Goal: Obtain resource: Download file/media

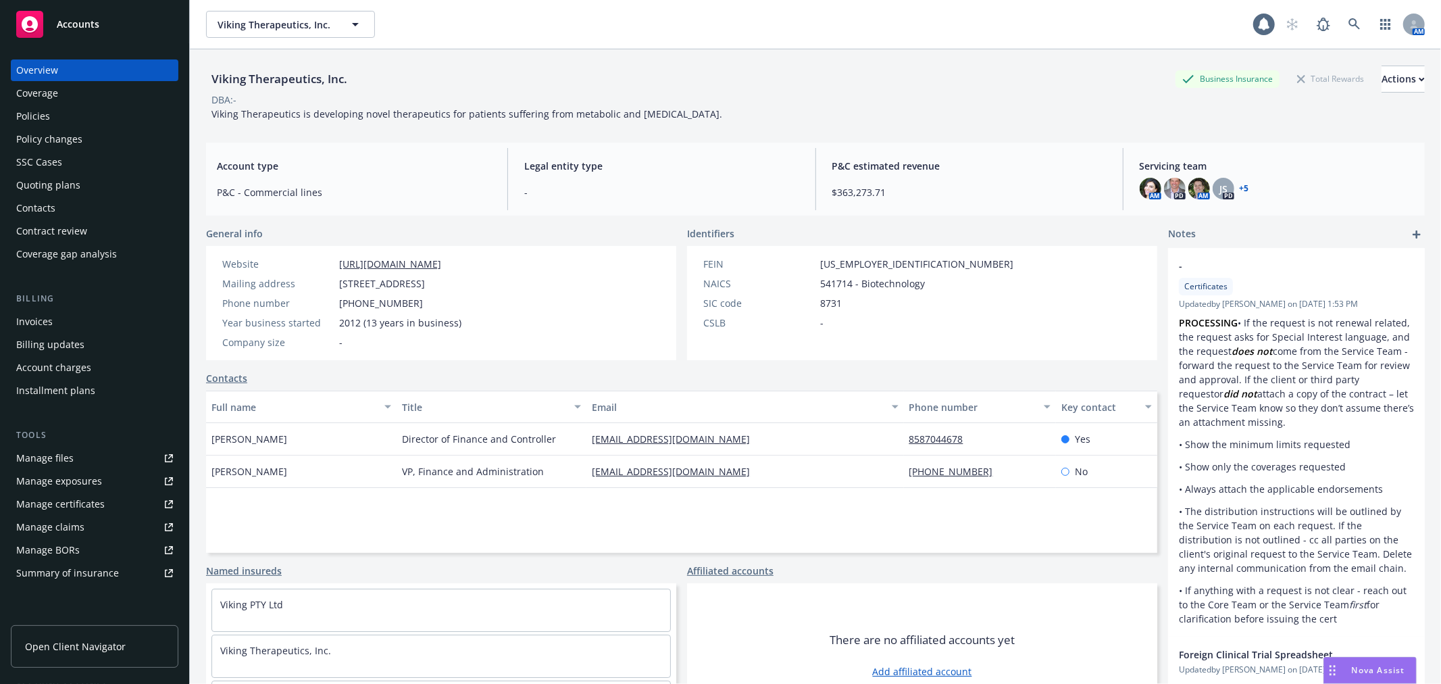
click at [53, 111] on div "Policies" at bounding box center [94, 116] width 157 height 22
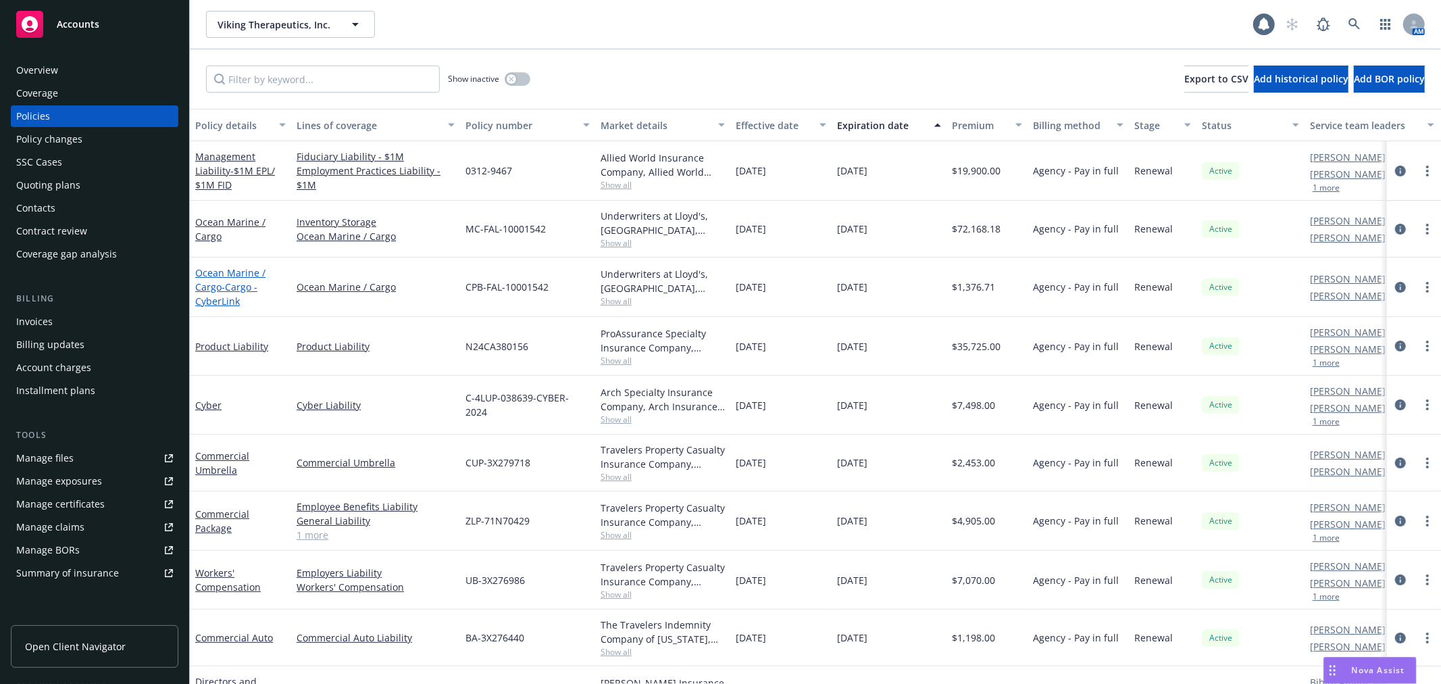
click at [217, 281] on link "Ocean Marine / Cargo - Cargo - CyberLink" at bounding box center [230, 286] width 70 height 41
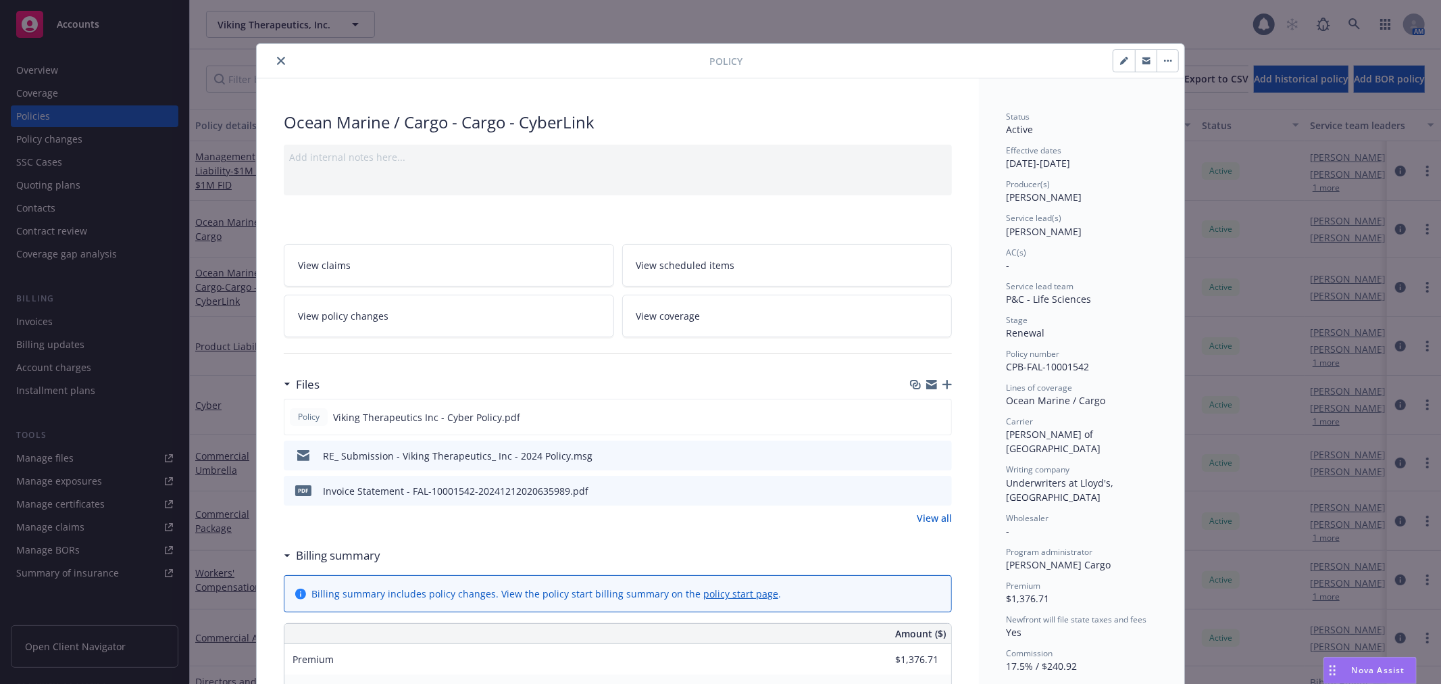
click at [277, 58] on icon "close" at bounding box center [281, 61] width 8 height 8
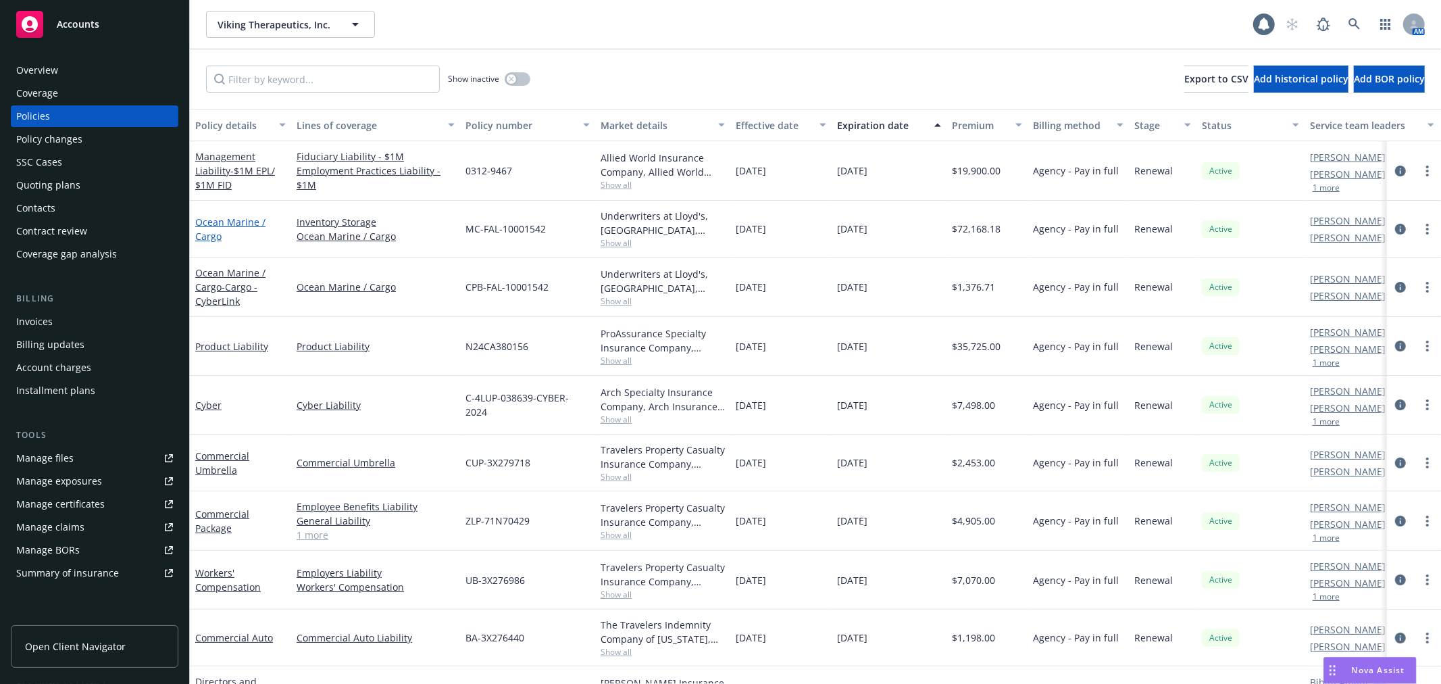
click at [205, 218] on link "Ocean Marine / Cargo" at bounding box center [230, 228] width 70 height 27
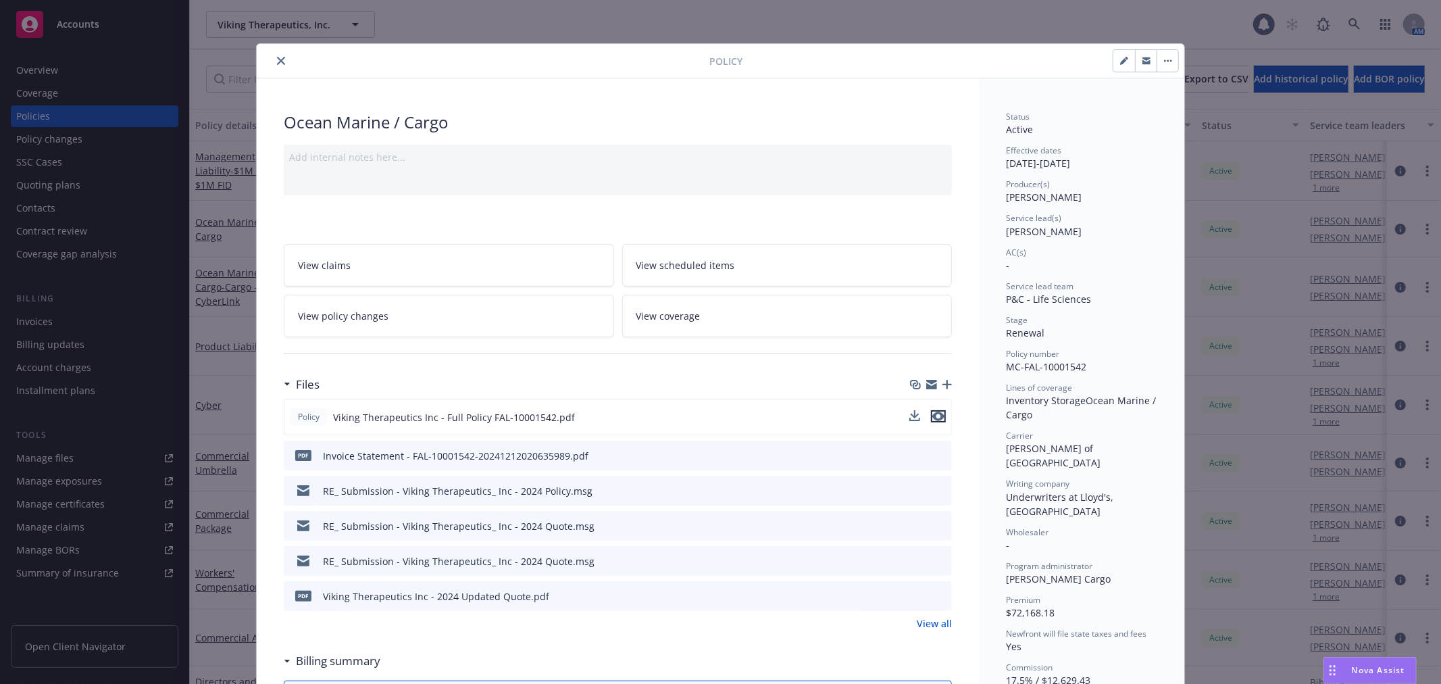
click at [932, 417] on icon "preview file" at bounding box center [938, 415] width 12 height 9
click at [277, 63] on icon "close" at bounding box center [281, 61] width 8 height 8
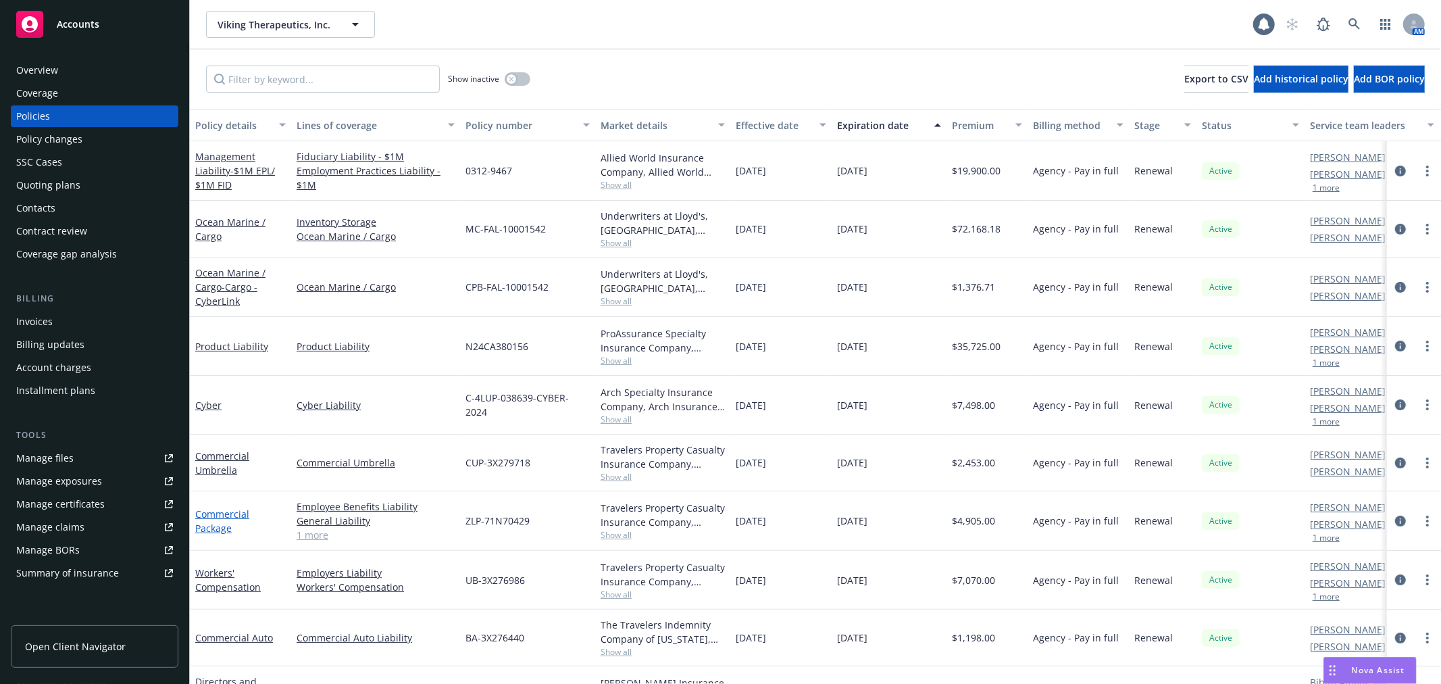
click at [223, 507] on link "Commercial Package" at bounding box center [222, 520] width 54 height 27
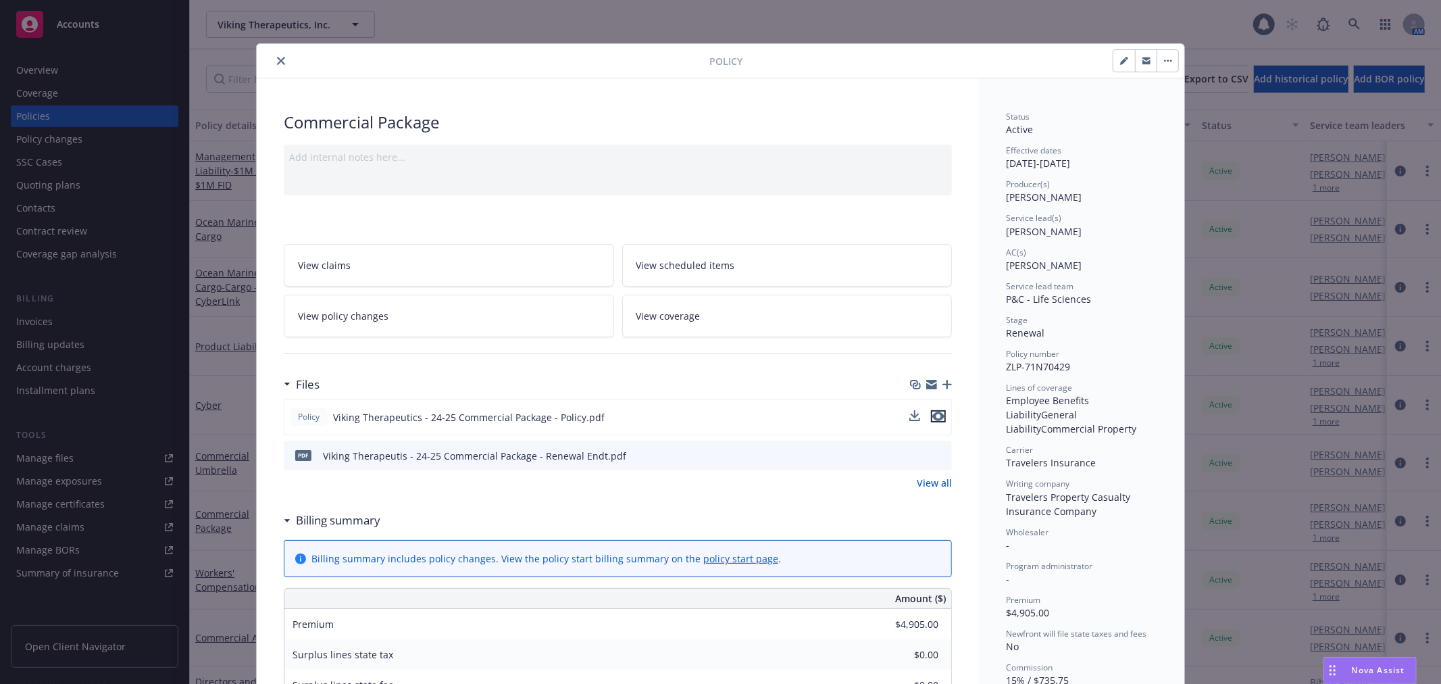
click at [932, 415] on icon "preview file" at bounding box center [938, 415] width 12 height 9
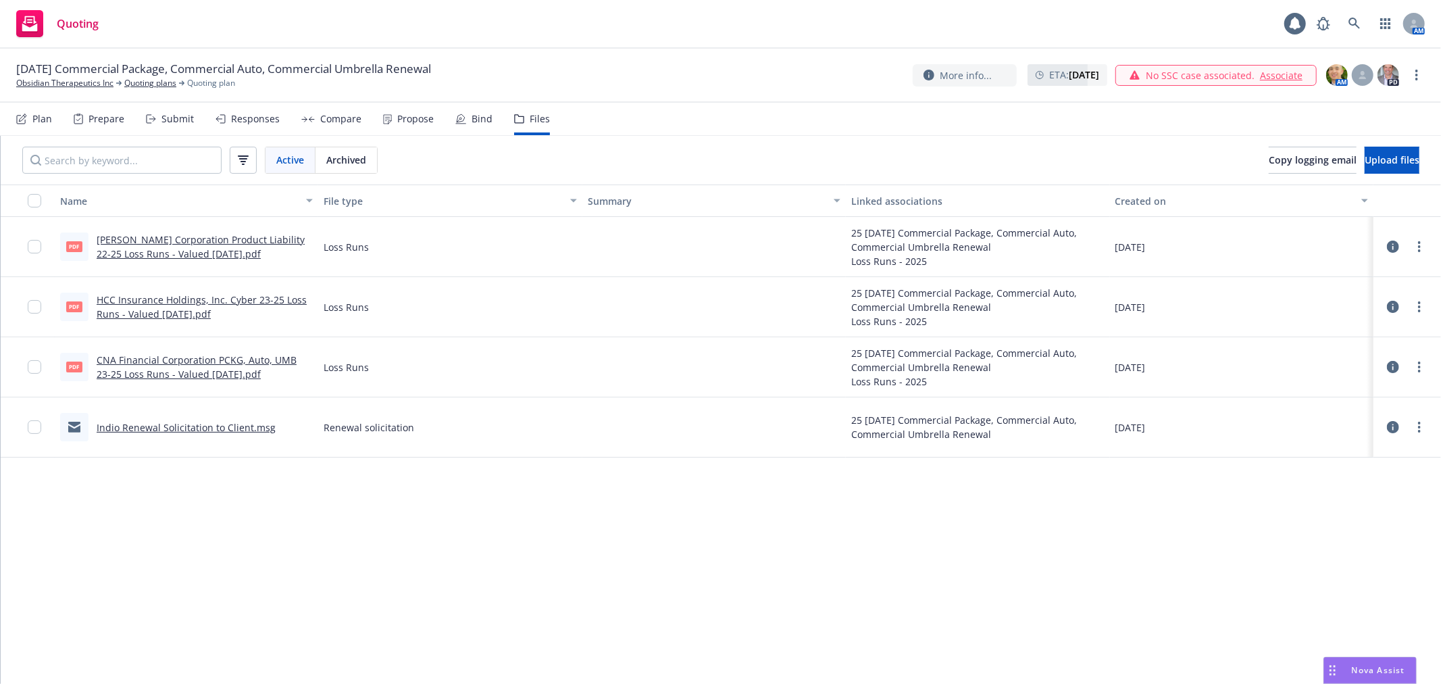
click at [727, 91] on div "09/07/25 Commercial Package, Commercial Auto, Commercial Umbrella Renewal Obsid…" at bounding box center [720, 76] width 1441 height 54
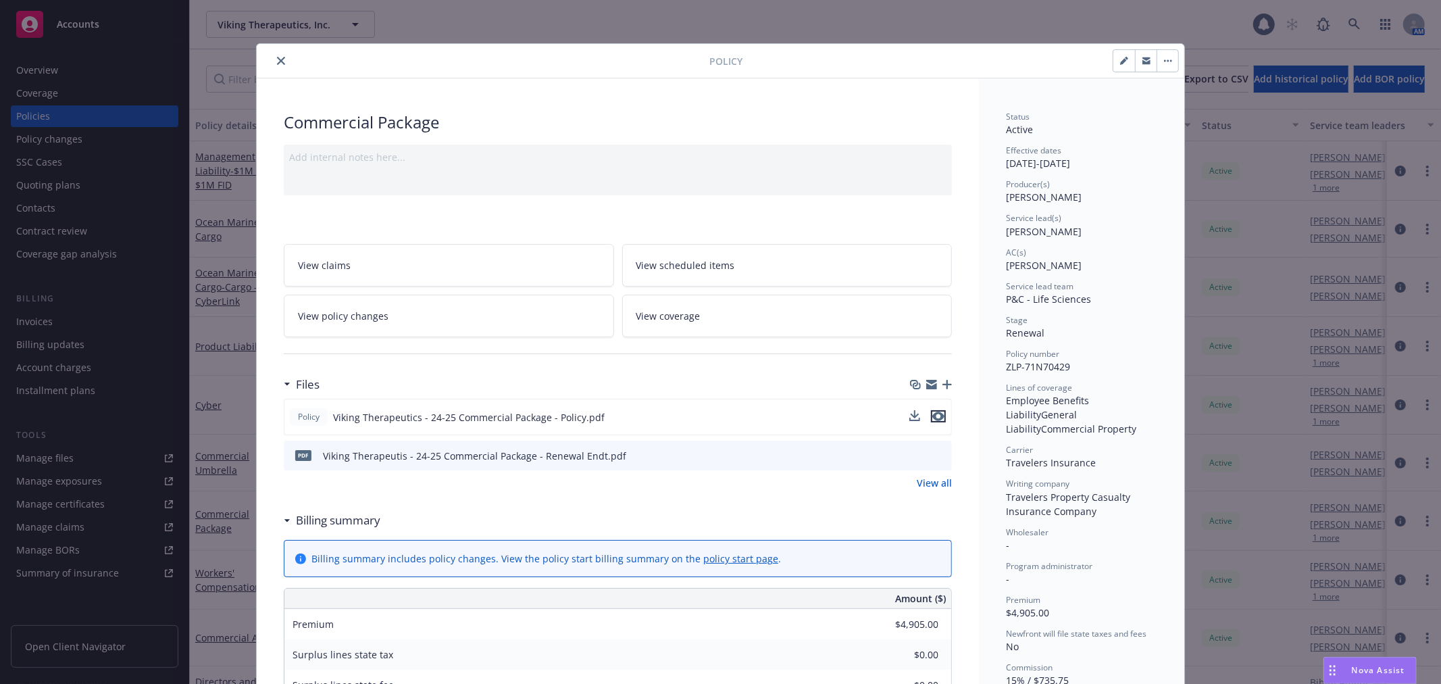
click at [934, 416] on icon "preview file" at bounding box center [938, 415] width 12 height 9
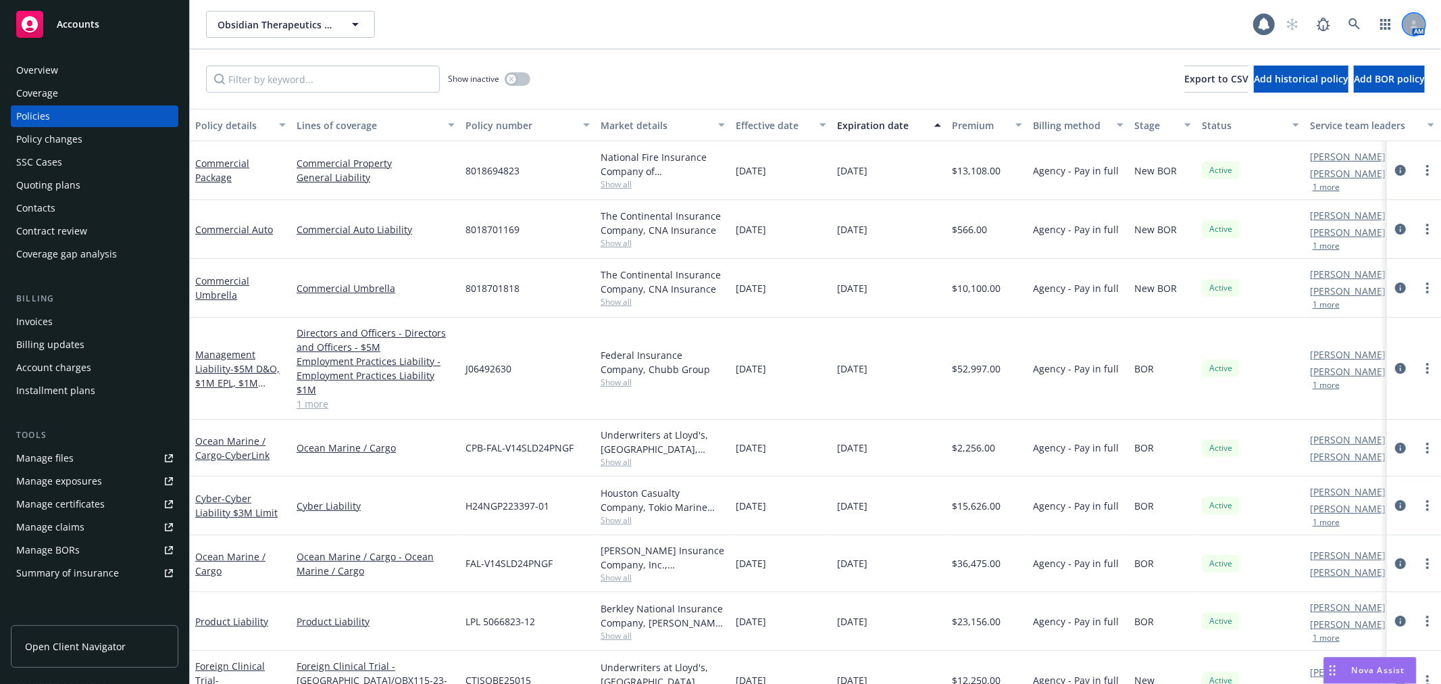
scroll to position [24, 0]
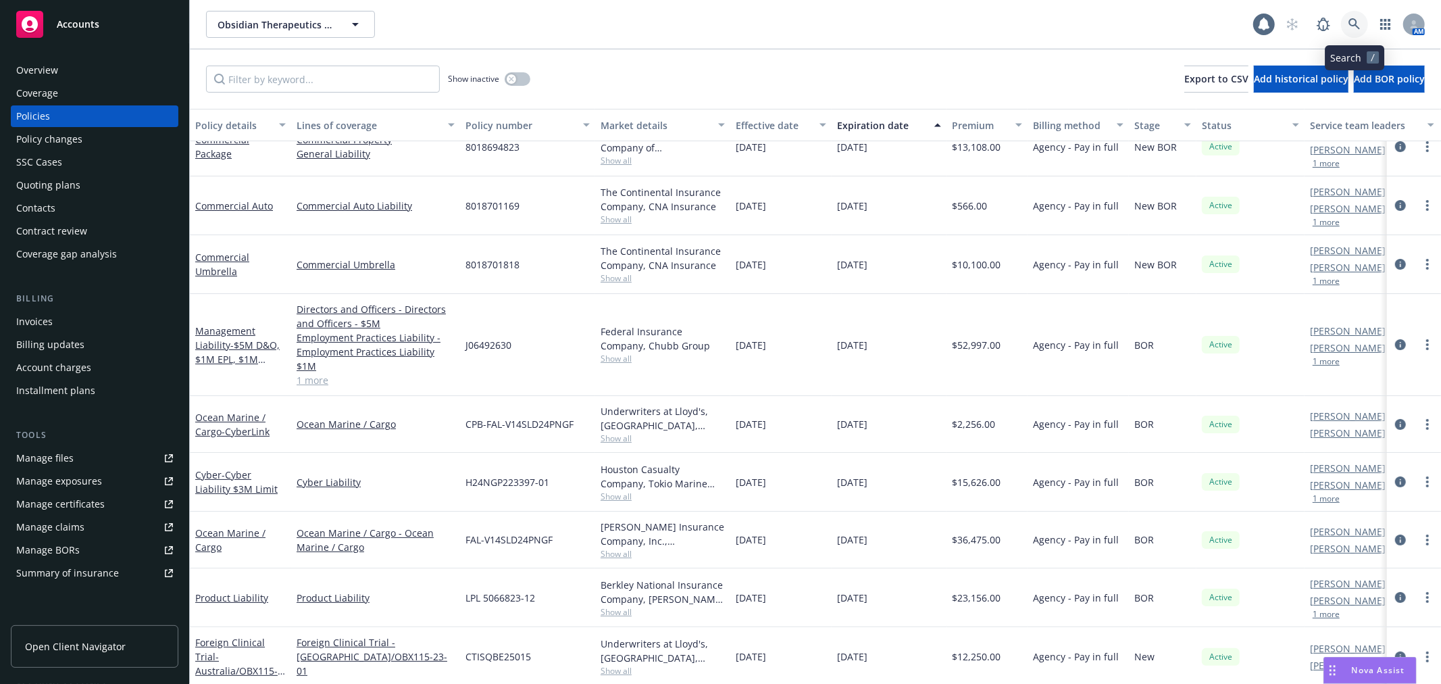
click at [1351, 22] on icon at bounding box center [1354, 24] width 12 height 12
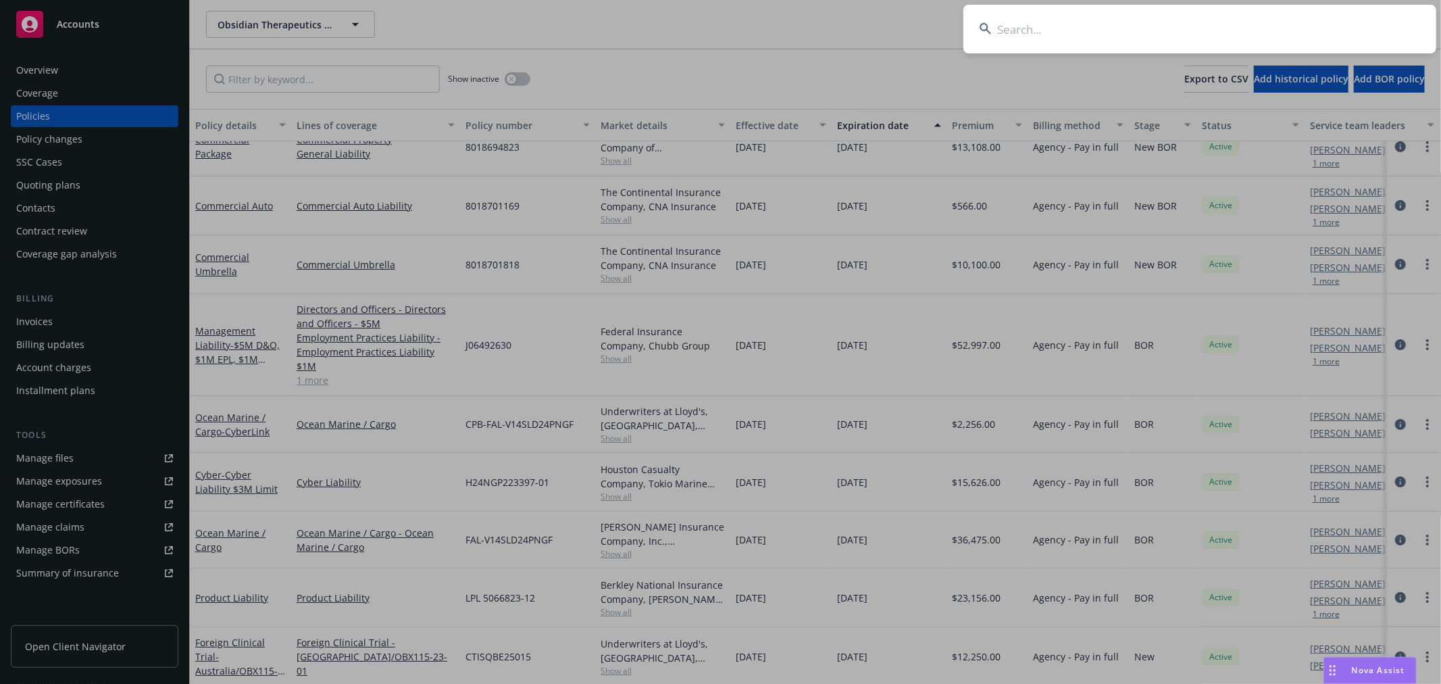
click at [1194, 30] on input at bounding box center [1199, 29] width 473 height 49
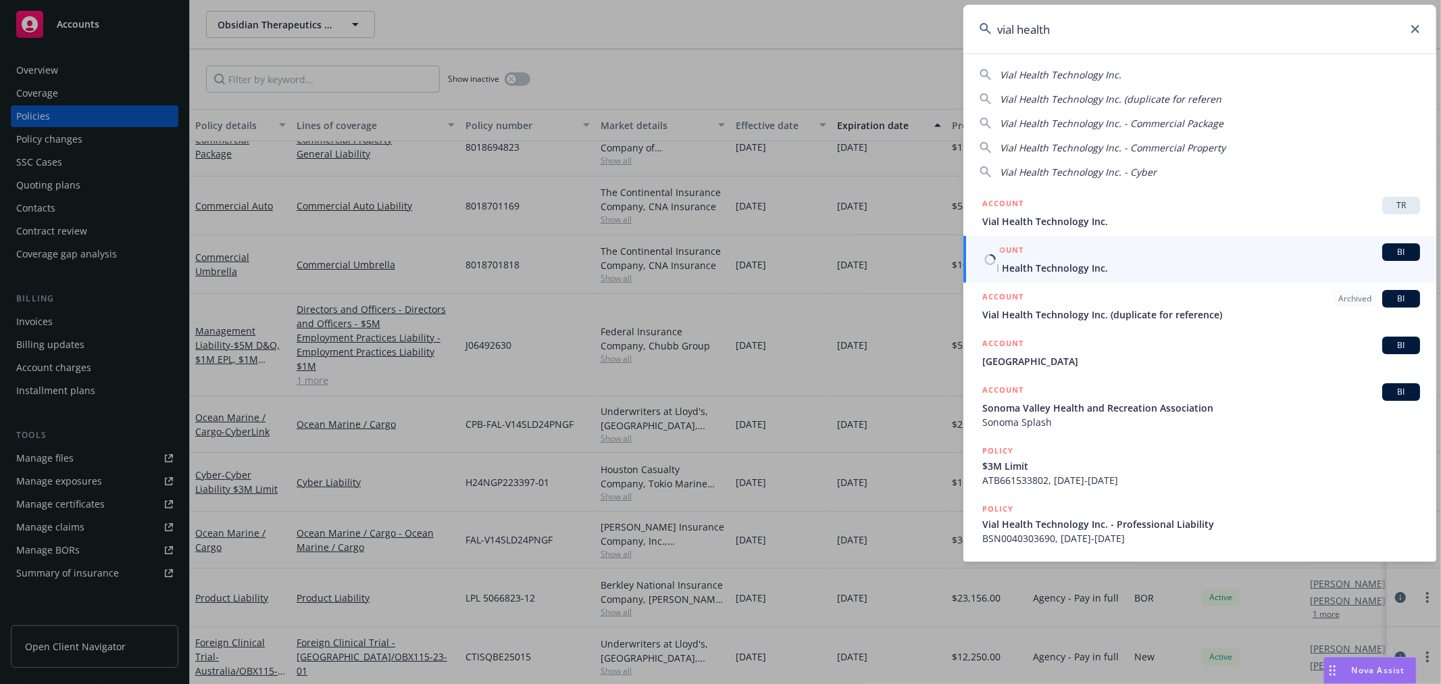
type input "vial health"
click at [1066, 261] on span "Vial Health Technology Inc." at bounding box center [1201, 268] width 438 height 14
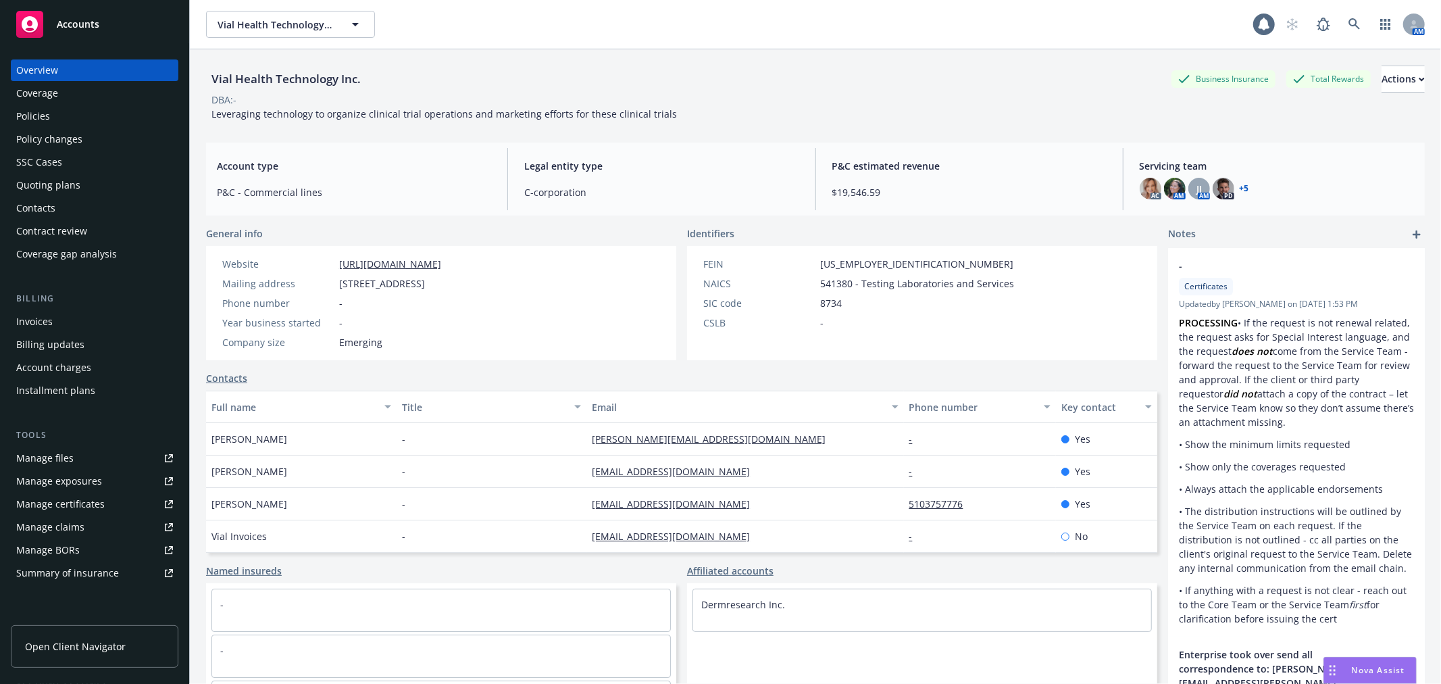
click at [24, 120] on div "Policies" at bounding box center [33, 116] width 34 height 22
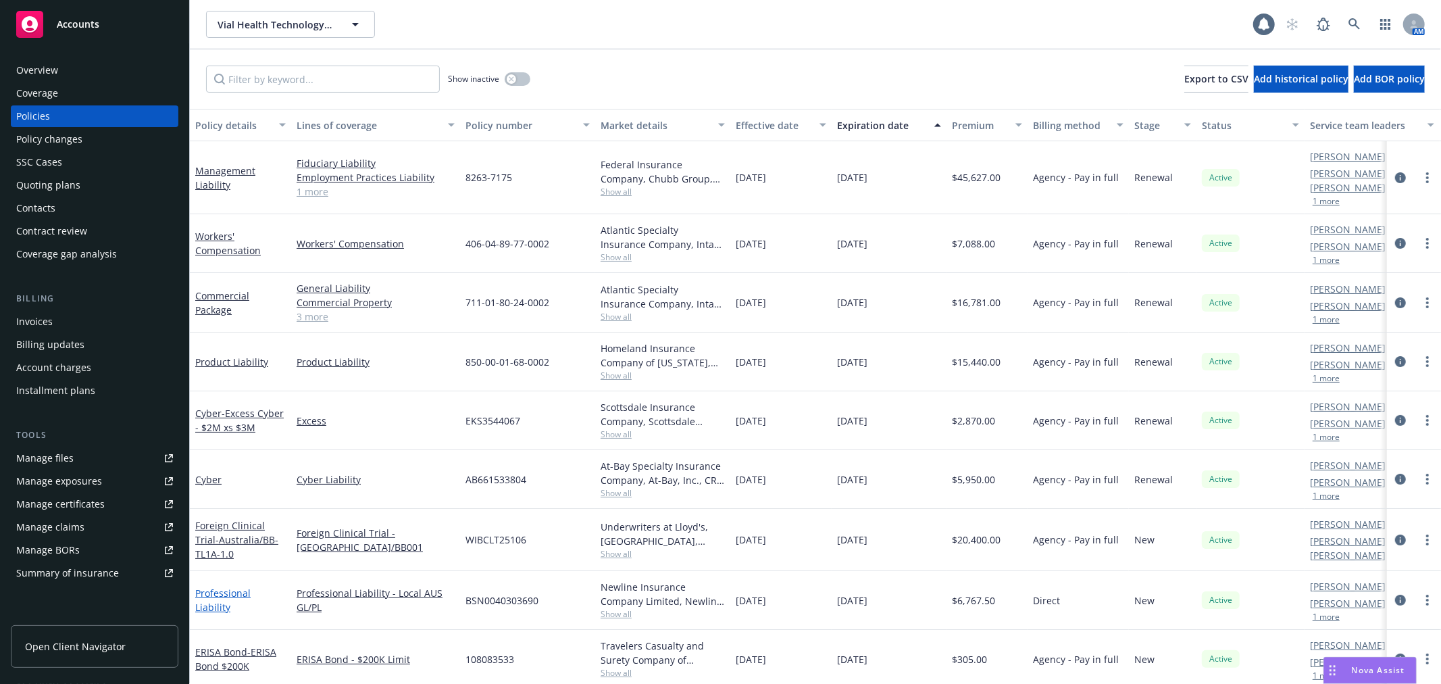
click at [251, 586] on link "Professional Liability" at bounding box center [222, 599] width 55 height 27
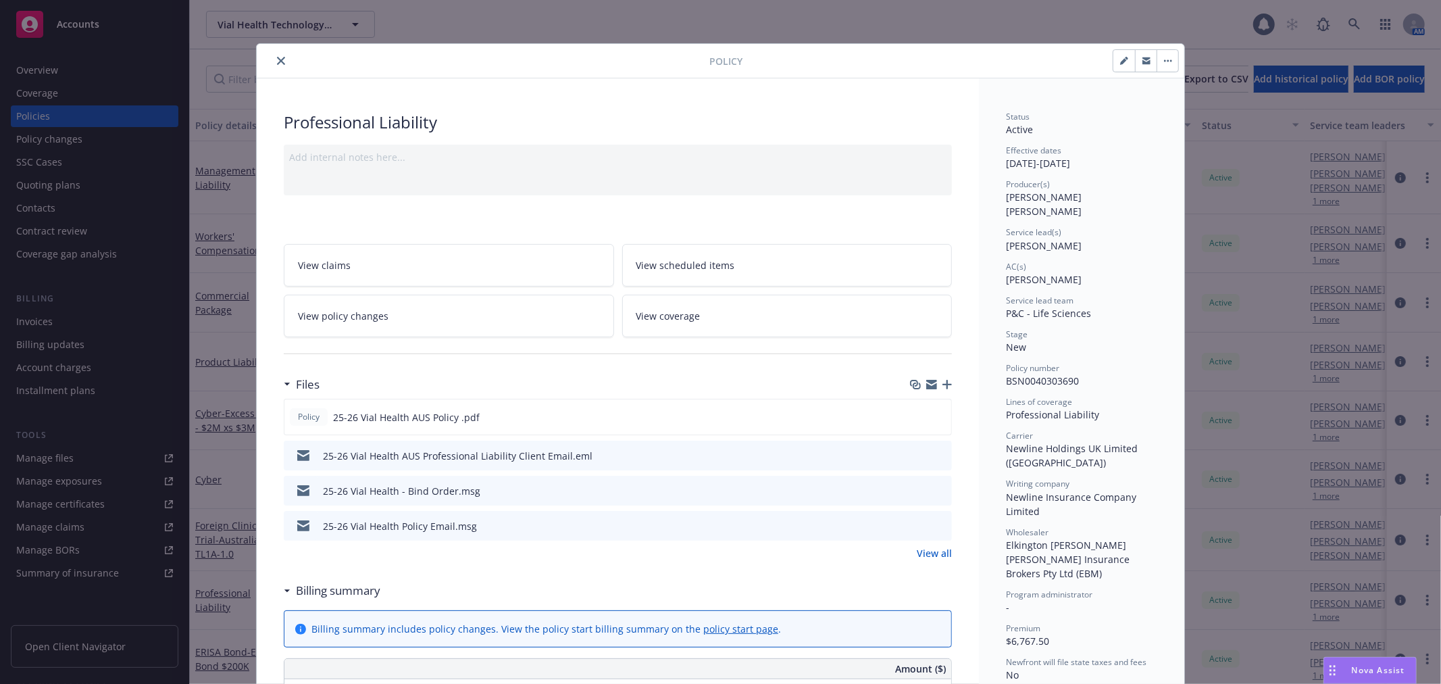
click at [933, 488] on icon "preview file" at bounding box center [939, 489] width 12 height 9
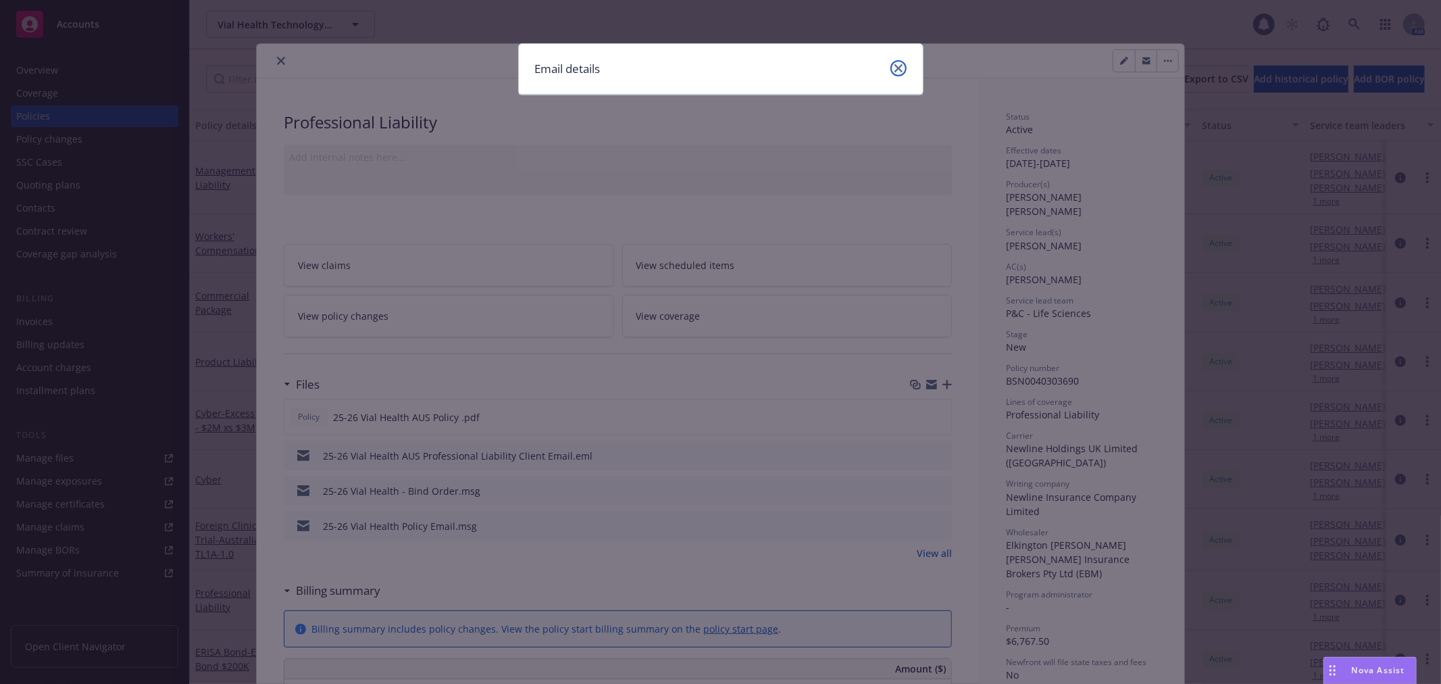
click at [900, 66] on icon "close" at bounding box center [898, 68] width 8 height 8
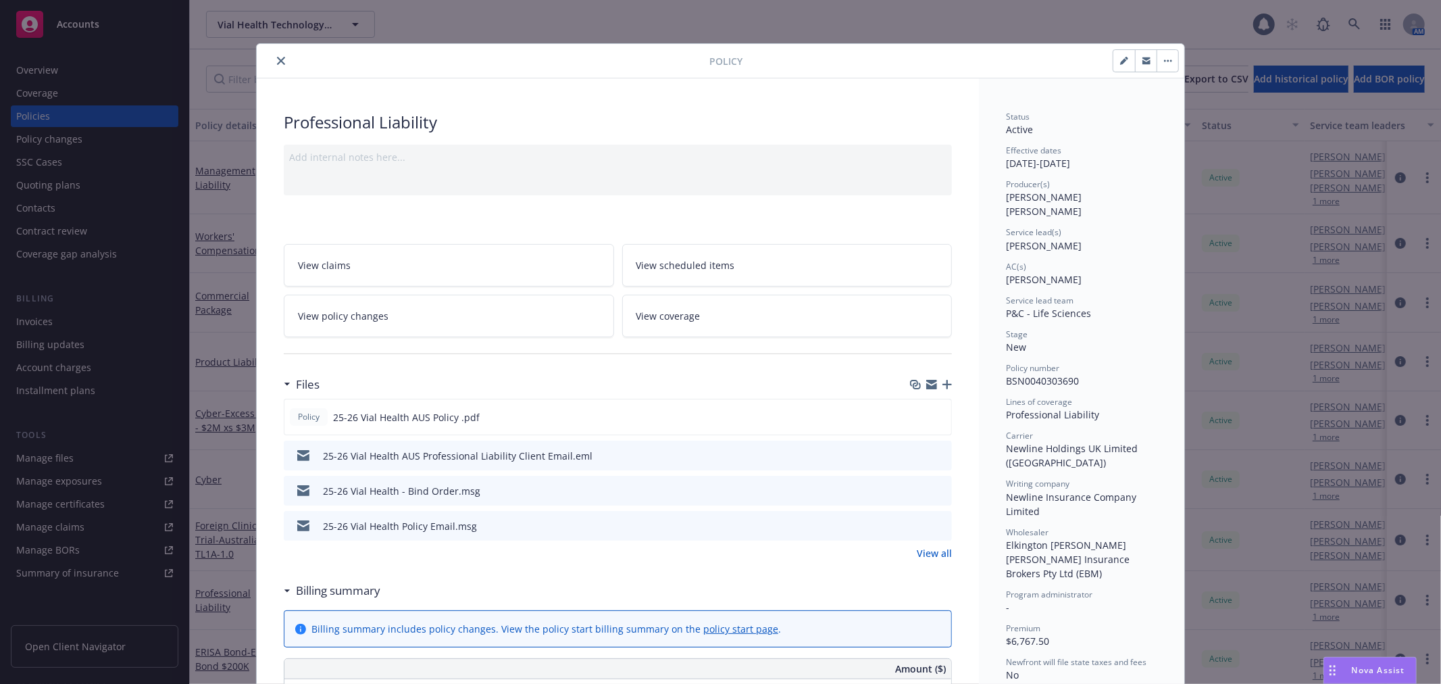
click at [913, 489] on icon "download file" at bounding box center [917, 488] width 9 height 8
click at [277, 61] on icon "close" at bounding box center [281, 61] width 8 height 8
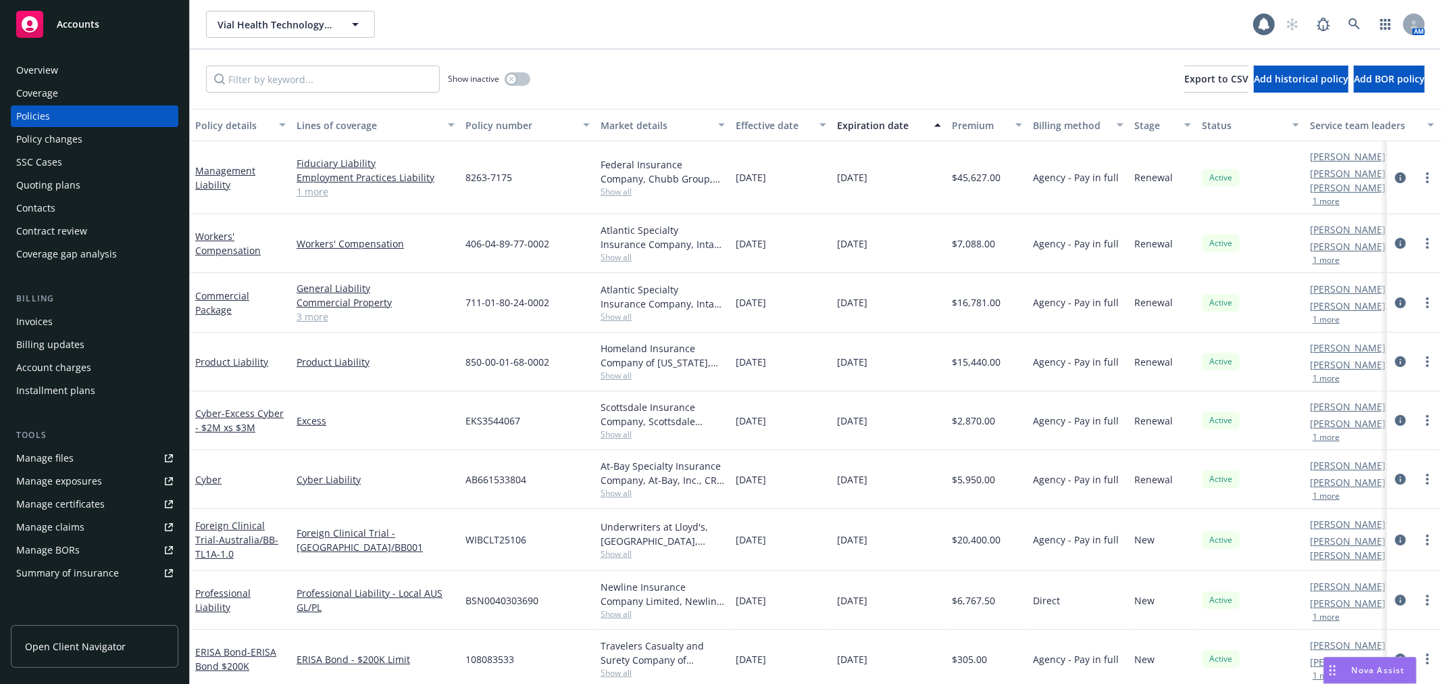
click at [931, 66] on div "Show inactive Export to CSV Add historical policy Add BOR policy" at bounding box center [815, 78] width 1251 height 59
click at [767, 70] on div "Show inactive Export to CSV Add historical policy Add BOR policy" at bounding box center [815, 78] width 1251 height 59
click at [765, 71] on div "Show inactive Export to CSV Add historical policy Add BOR policy" at bounding box center [815, 78] width 1251 height 59
click at [798, 38] on div "Vial Health Technology Inc. Vial Health Technology Inc. 1 AM" at bounding box center [815, 24] width 1251 height 49
click at [1355, 23] on icon at bounding box center [1353, 23] width 11 height 11
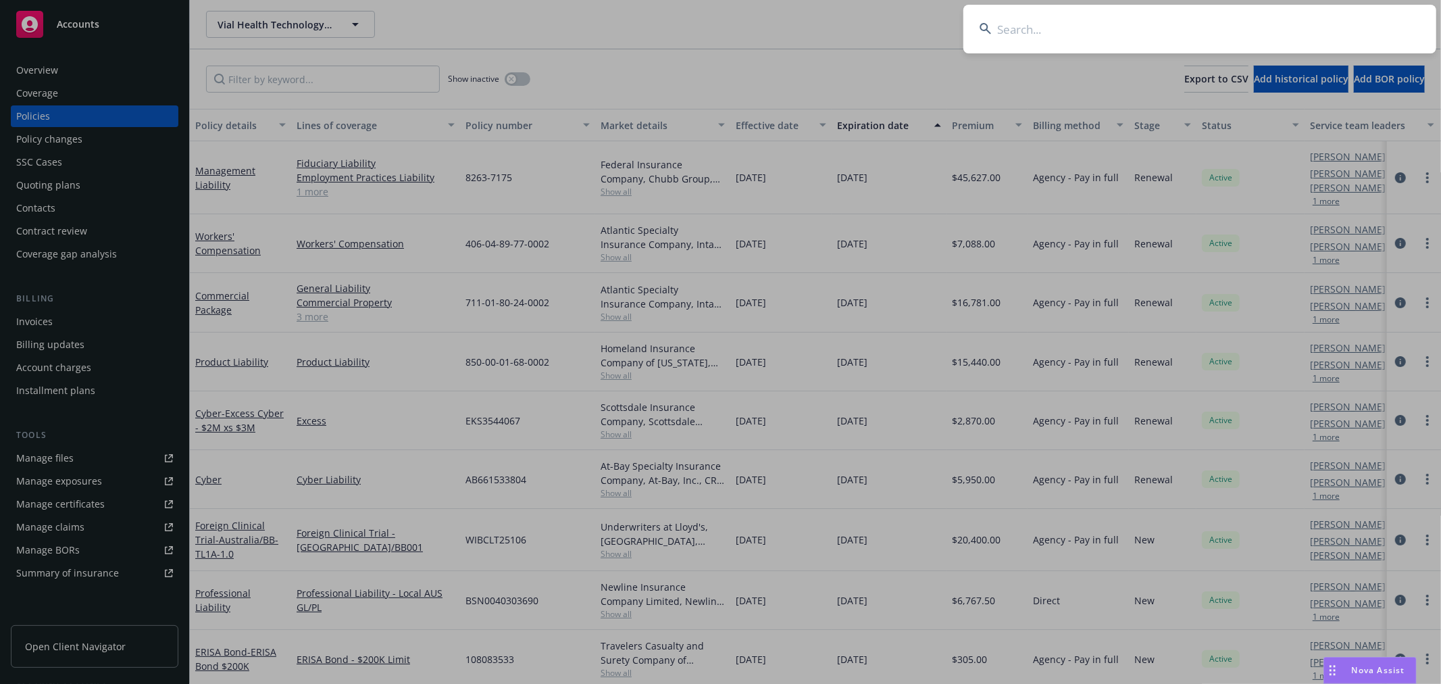
click at [1210, 24] on input at bounding box center [1199, 29] width 473 height 49
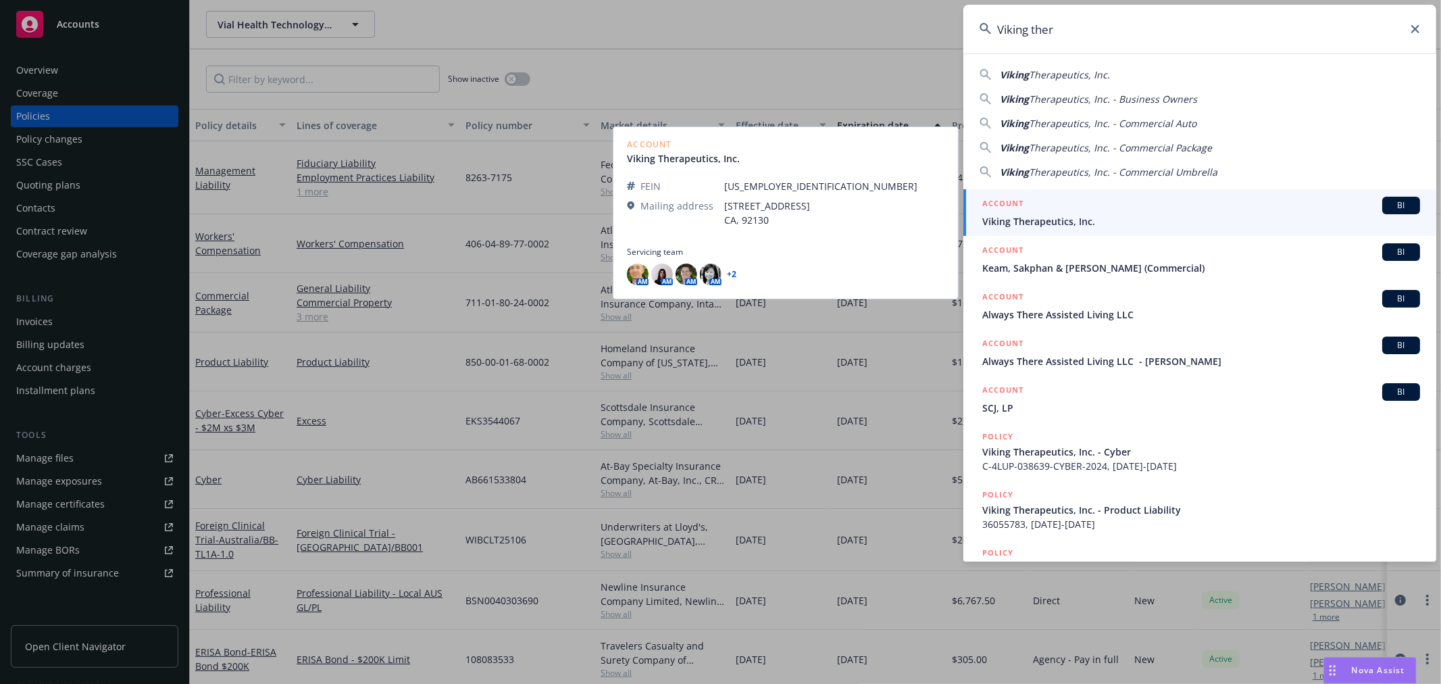
type input "Viking ther"
click at [1075, 217] on span "Viking Therapeutics, Inc." at bounding box center [1201, 221] width 438 height 14
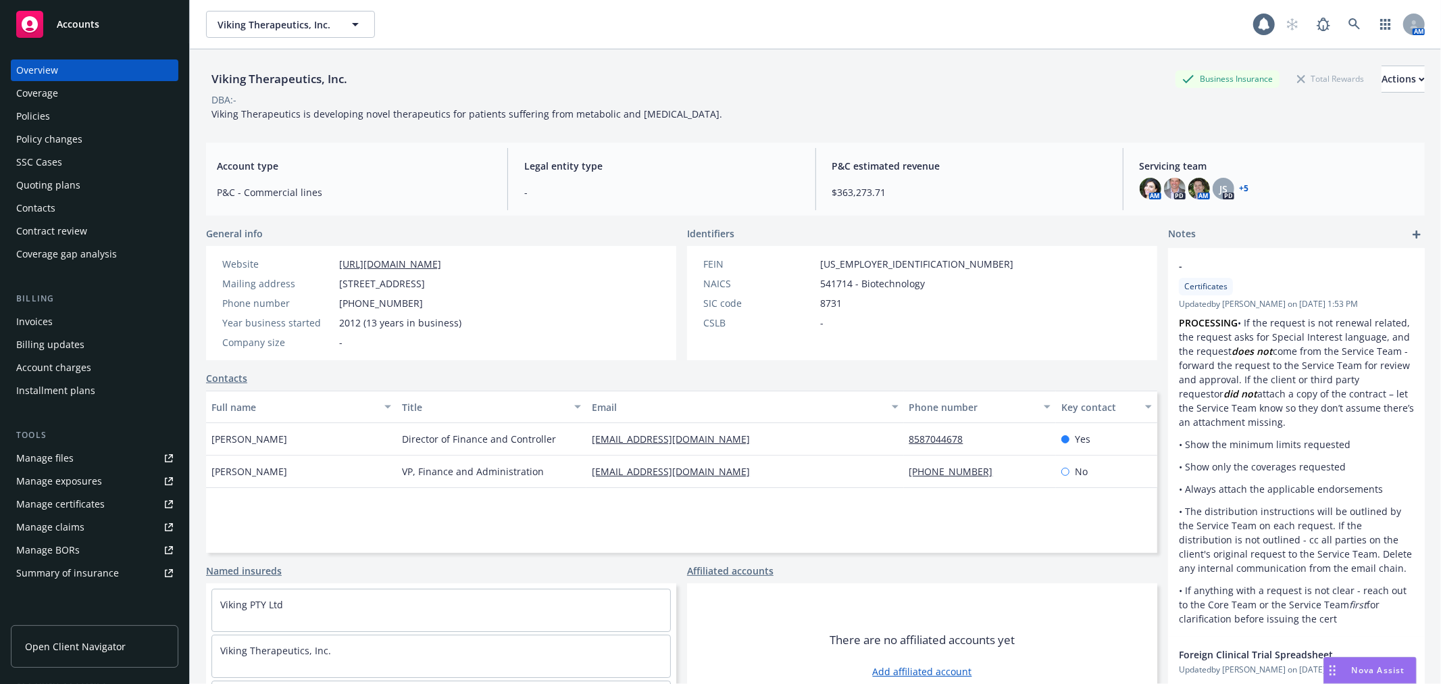
click at [41, 124] on div "Policies" at bounding box center [33, 116] width 34 height 22
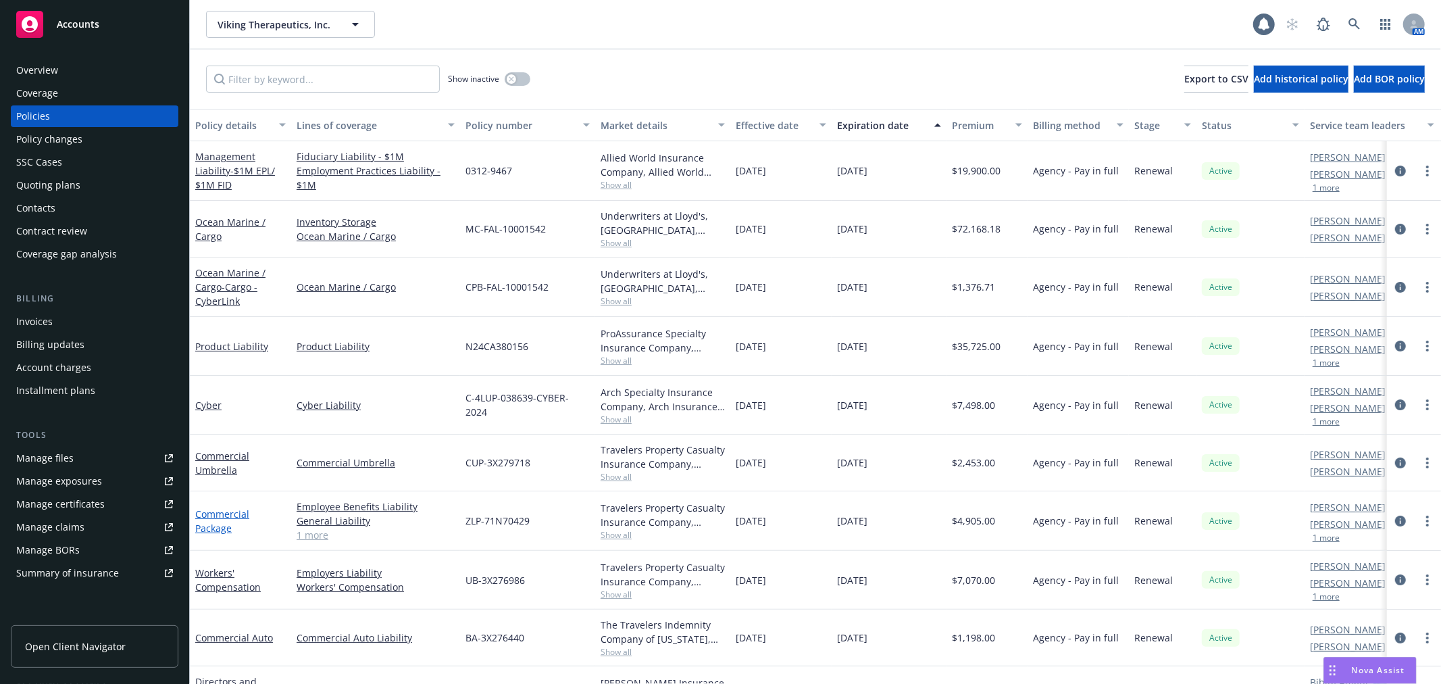
click at [209, 521] on link "Commercial Package" at bounding box center [222, 520] width 54 height 27
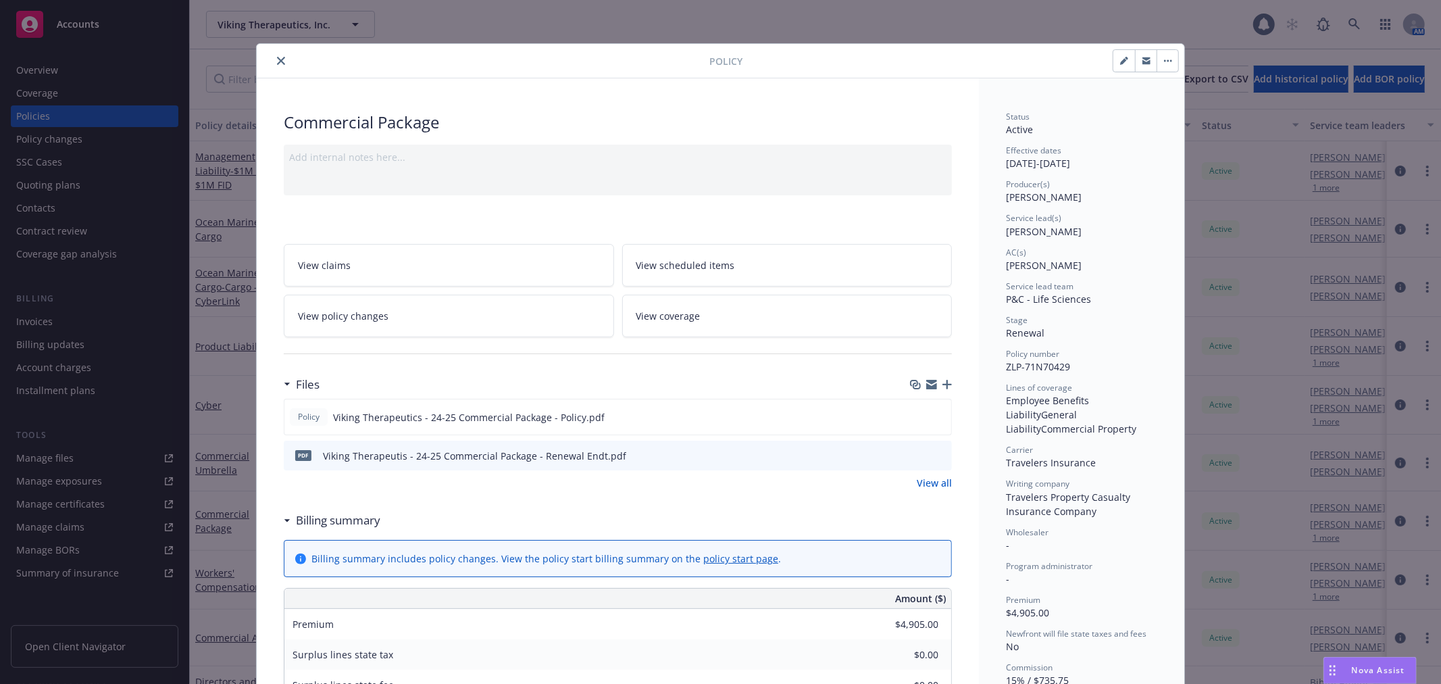
click at [933, 455] on icon "preview file" at bounding box center [939, 454] width 12 height 9
click at [277, 58] on icon "close" at bounding box center [281, 61] width 8 height 8
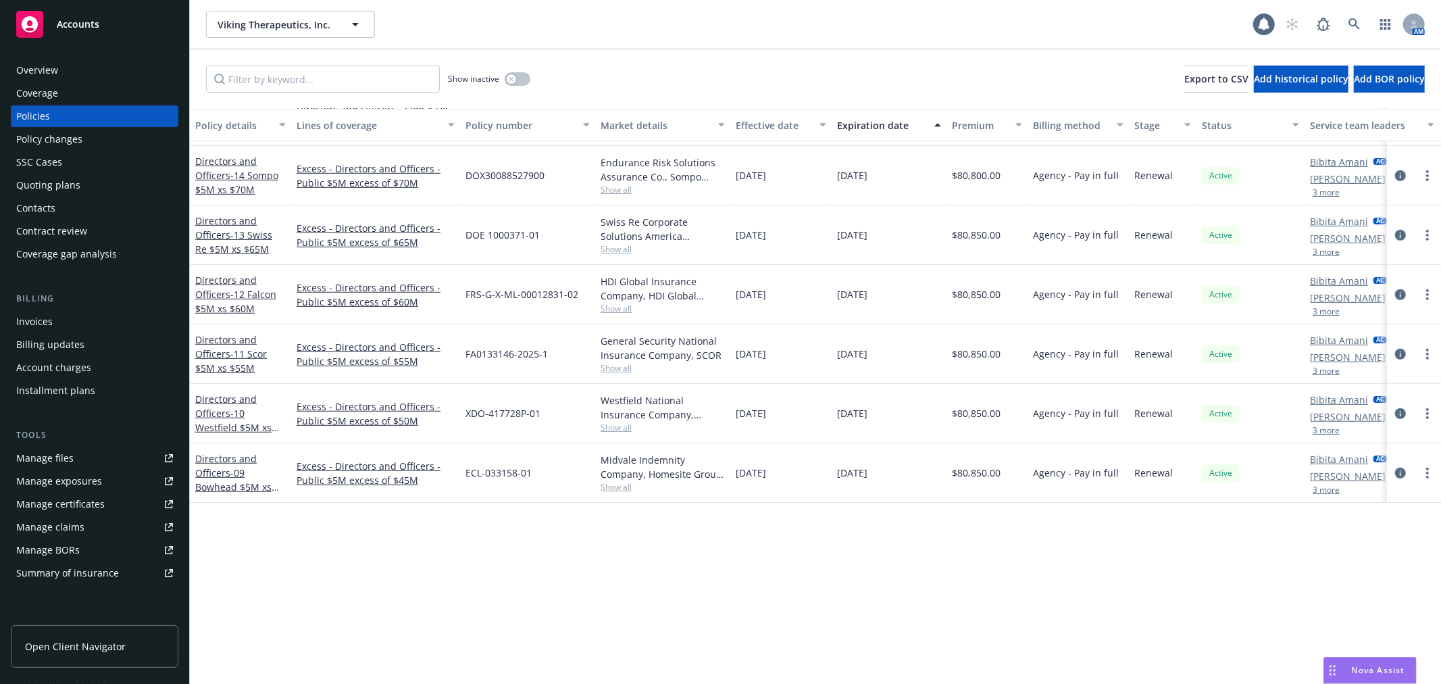
scroll to position [300, 0]
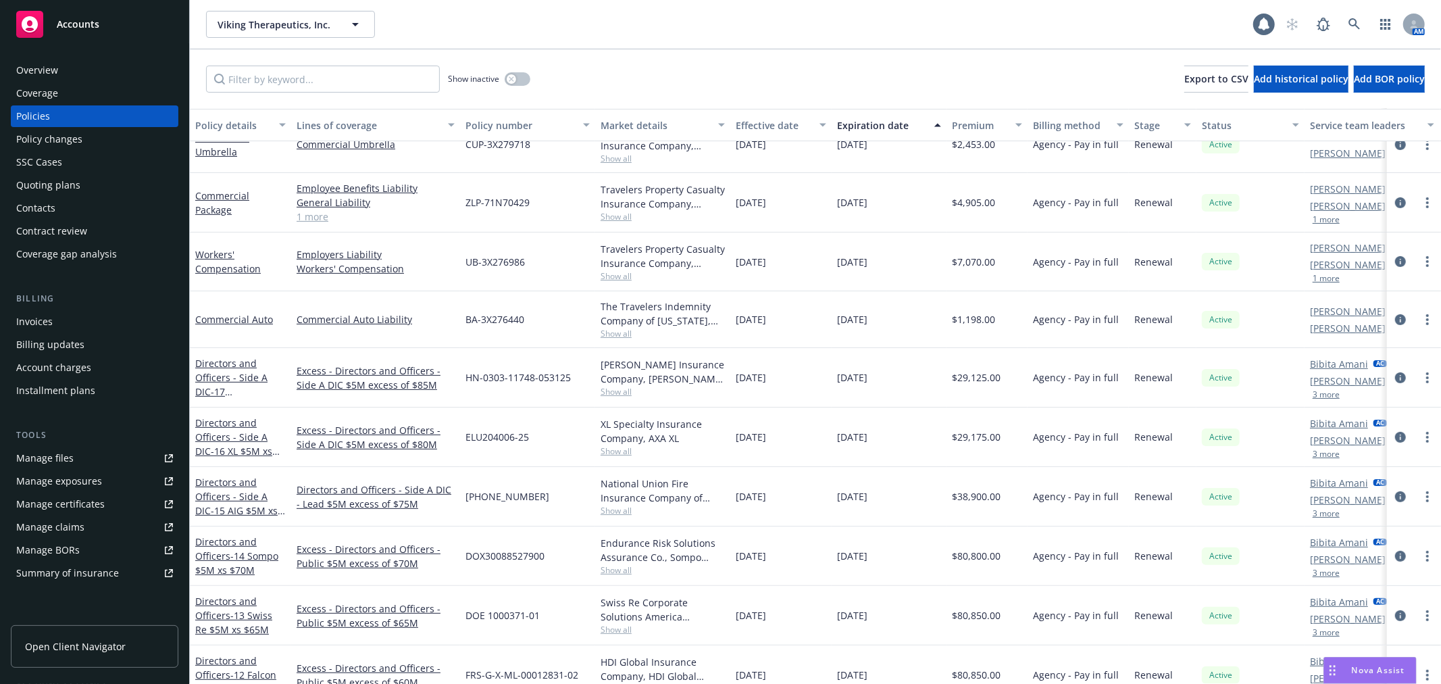
click at [51, 450] on div "Manage files" at bounding box center [44, 458] width 57 height 22
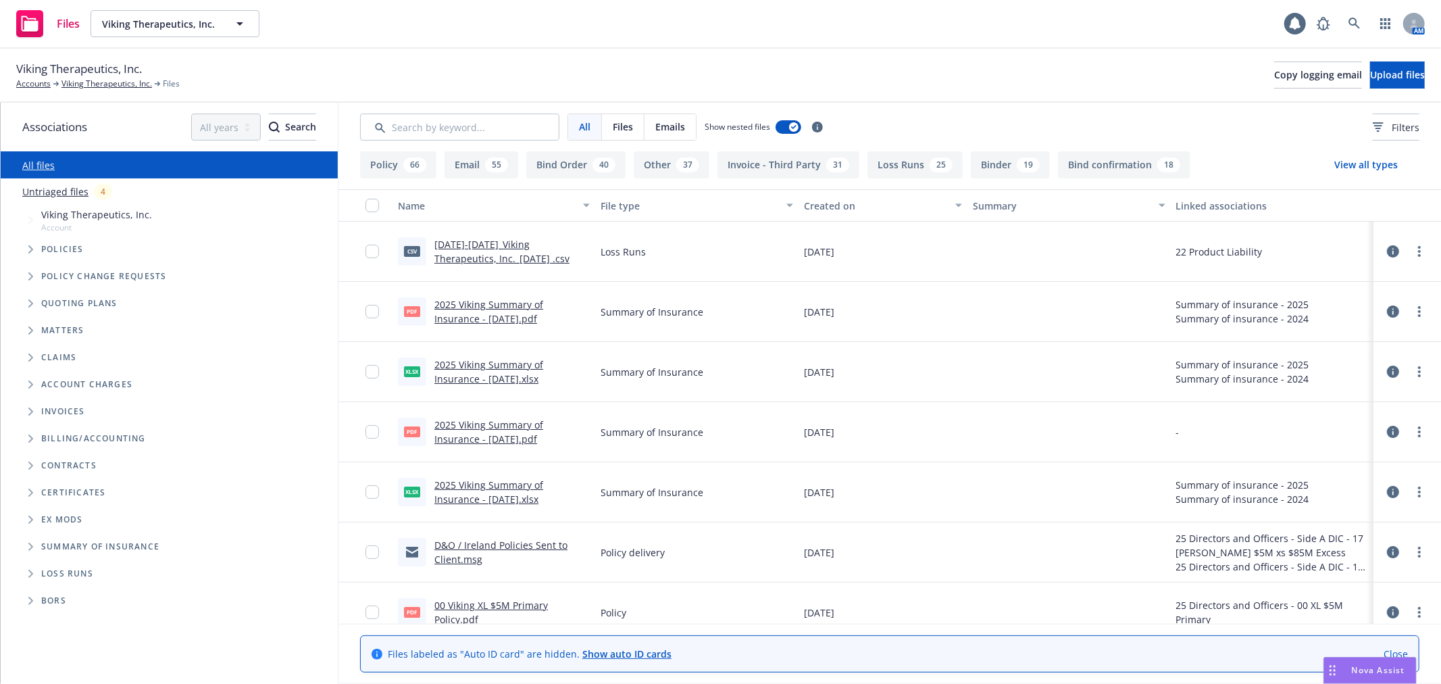
click at [30, 251] on icon "Tree Example" at bounding box center [30, 249] width 5 height 8
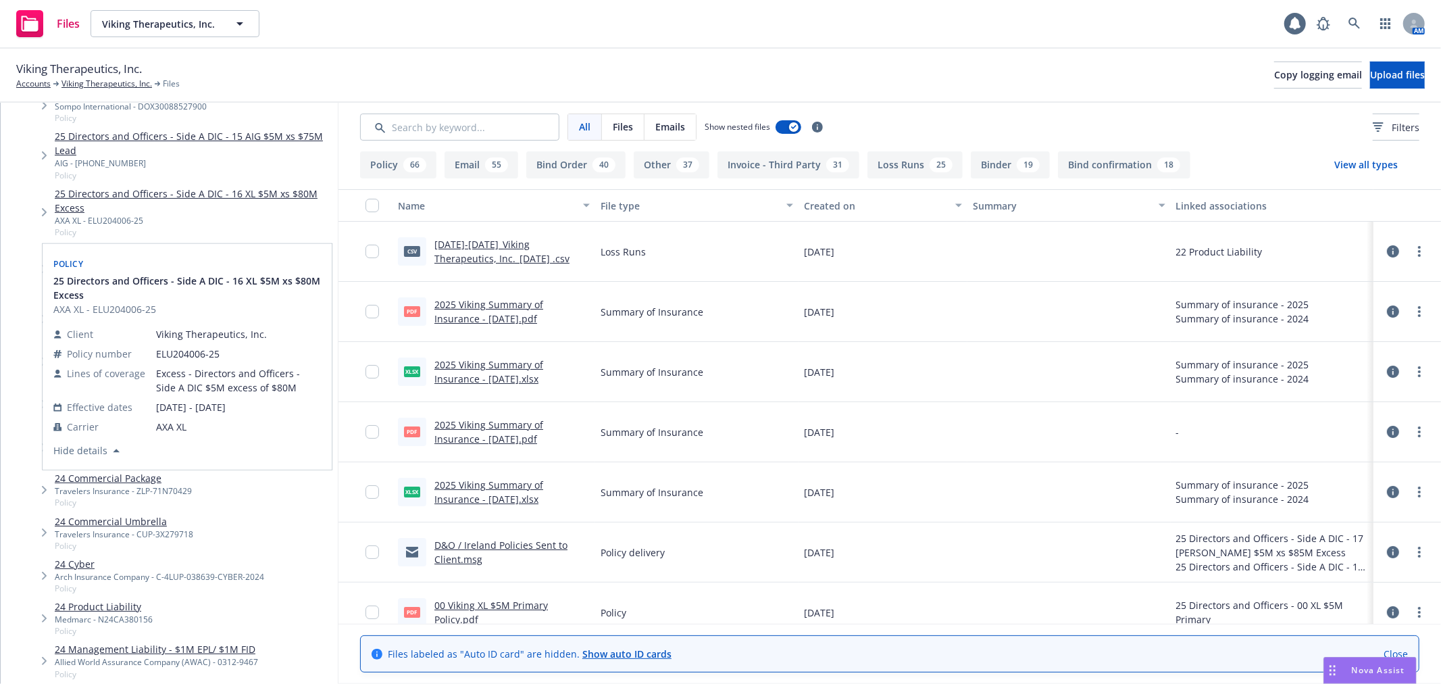
scroll to position [825, 0]
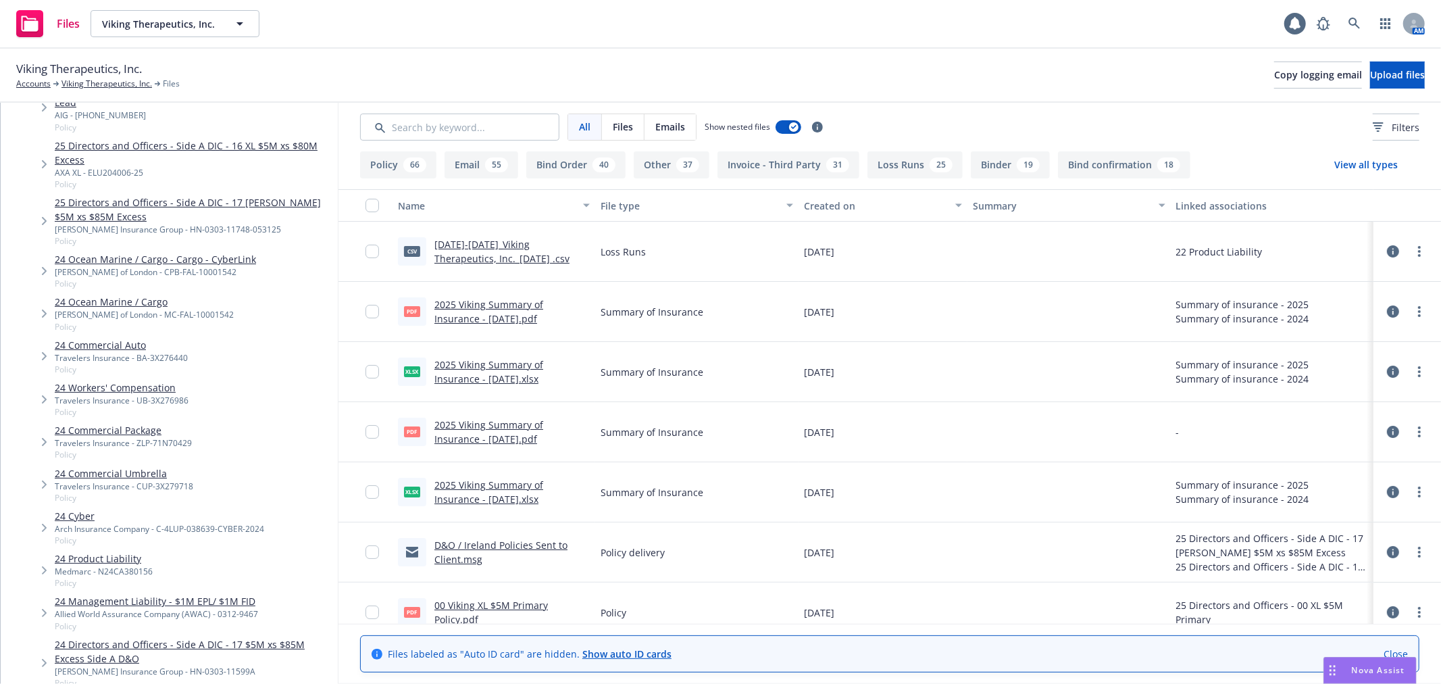
click at [38, 443] on span "Tree Example" at bounding box center [44, 442] width 22 height 22
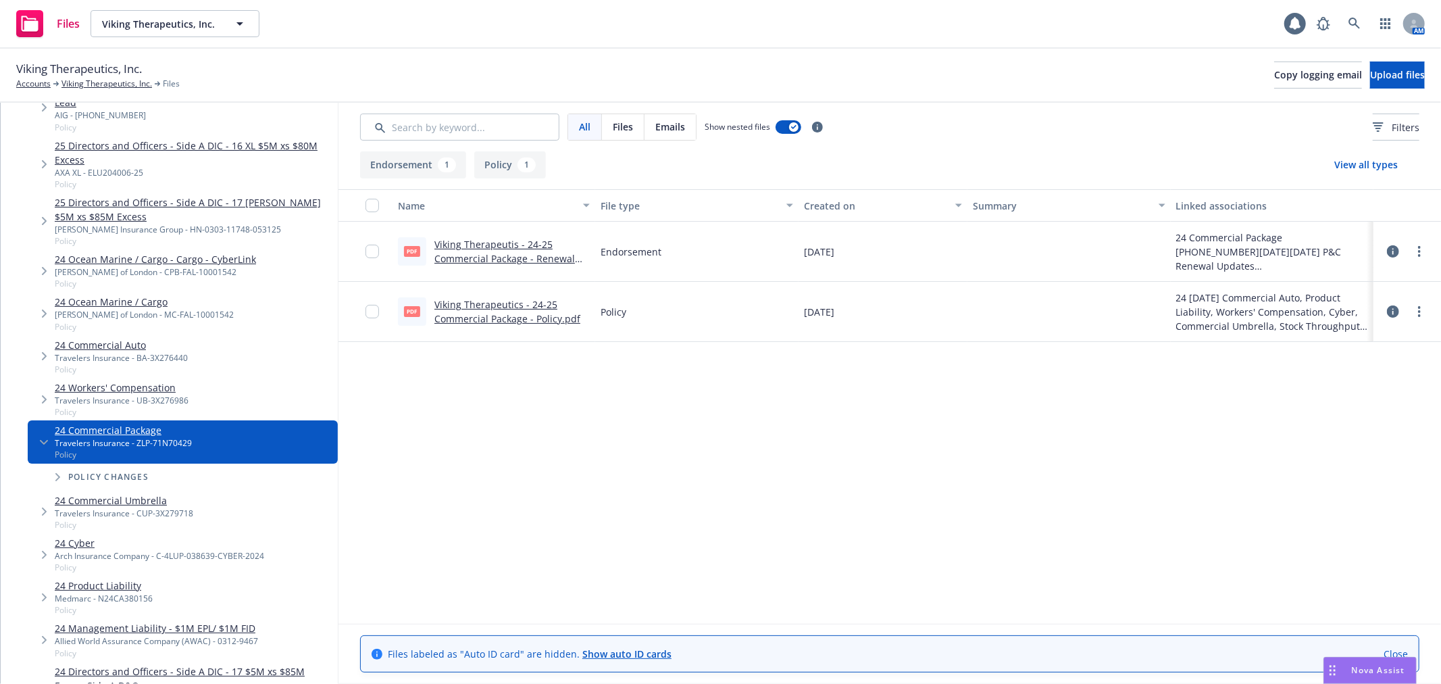
click at [43, 474] on div "Policy changes" at bounding box center [189, 476] width 297 height 27
click at [55, 473] on icon "Tree Example" at bounding box center [57, 477] width 5 height 8
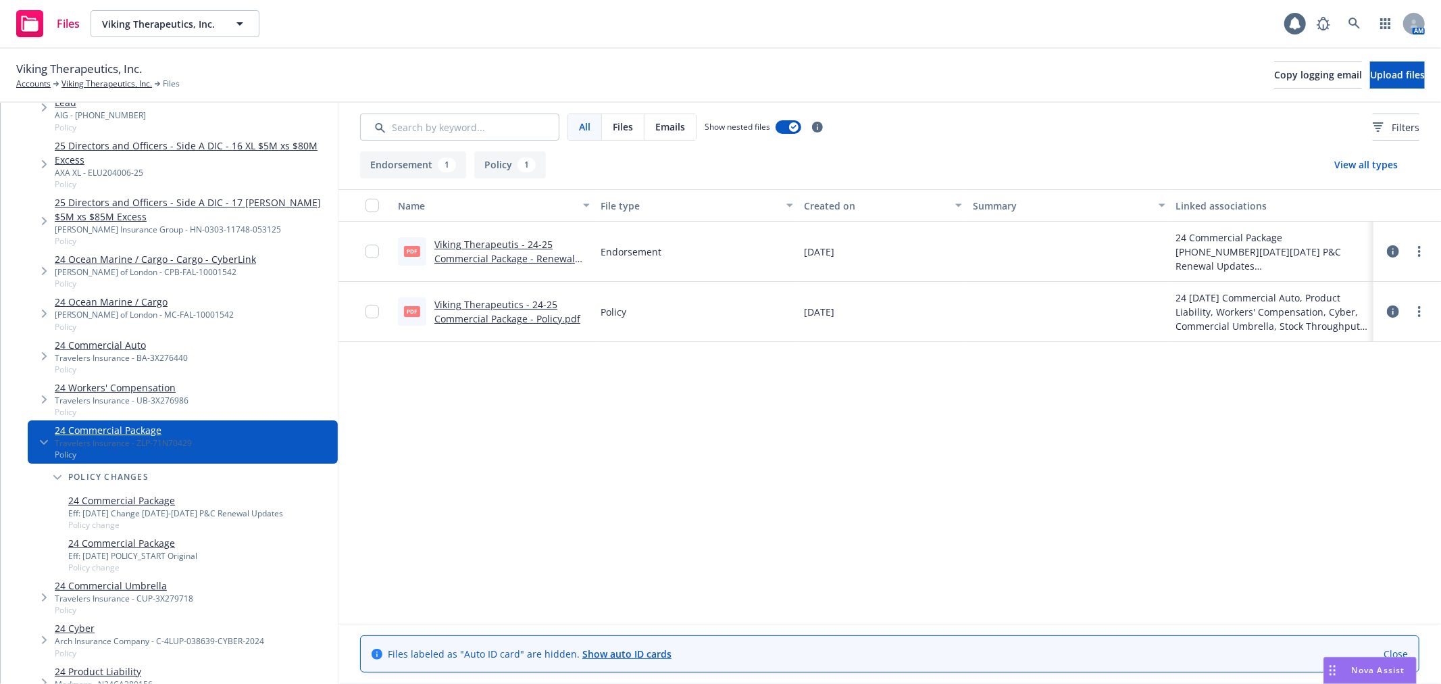
click at [292, 521] on div "24 Commercial Package Eff: 11/01/2024 Change 2024-2025 P&C Renewal Updates Poli…" at bounding box center [196, 511] width 283 height 43
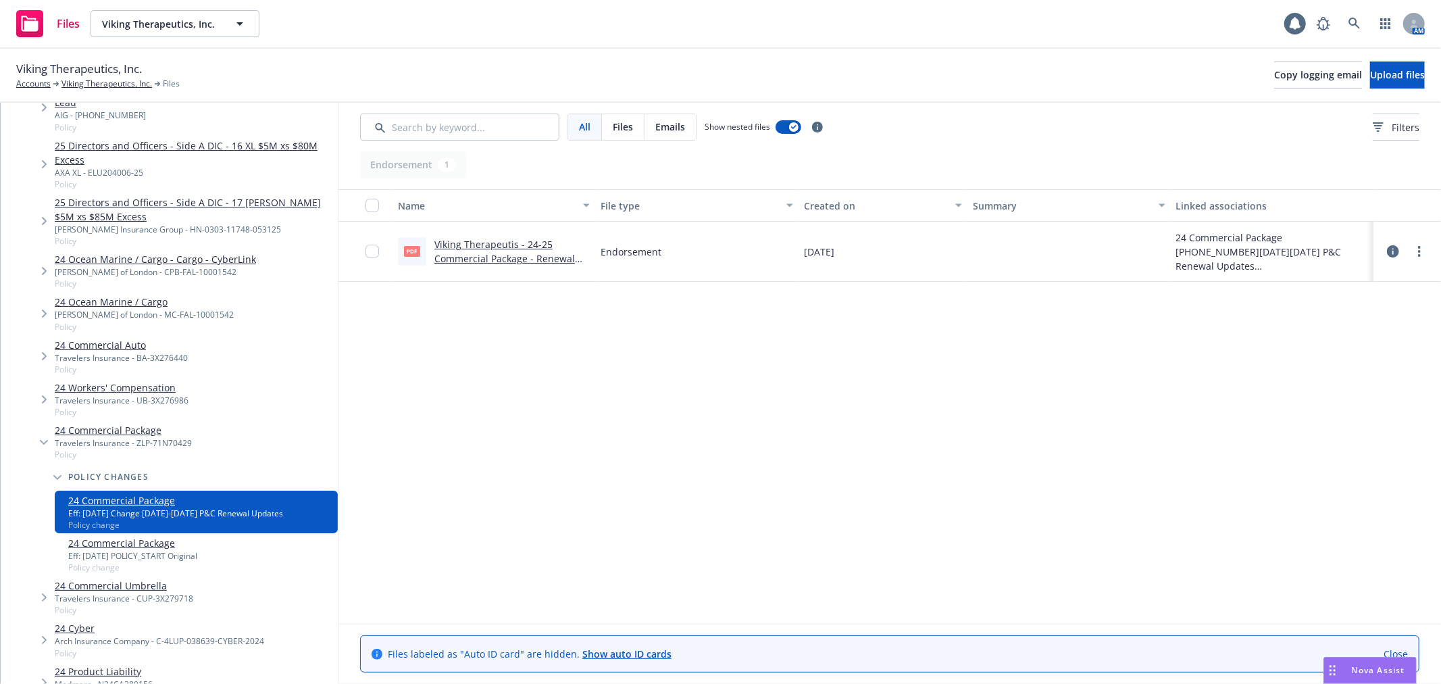
click at [306, 571] on div "24 Commercial Package Eff: 11/01/2024 POLICY_START Original Policy change" at bounding box center [196, 554] width 283 height 43
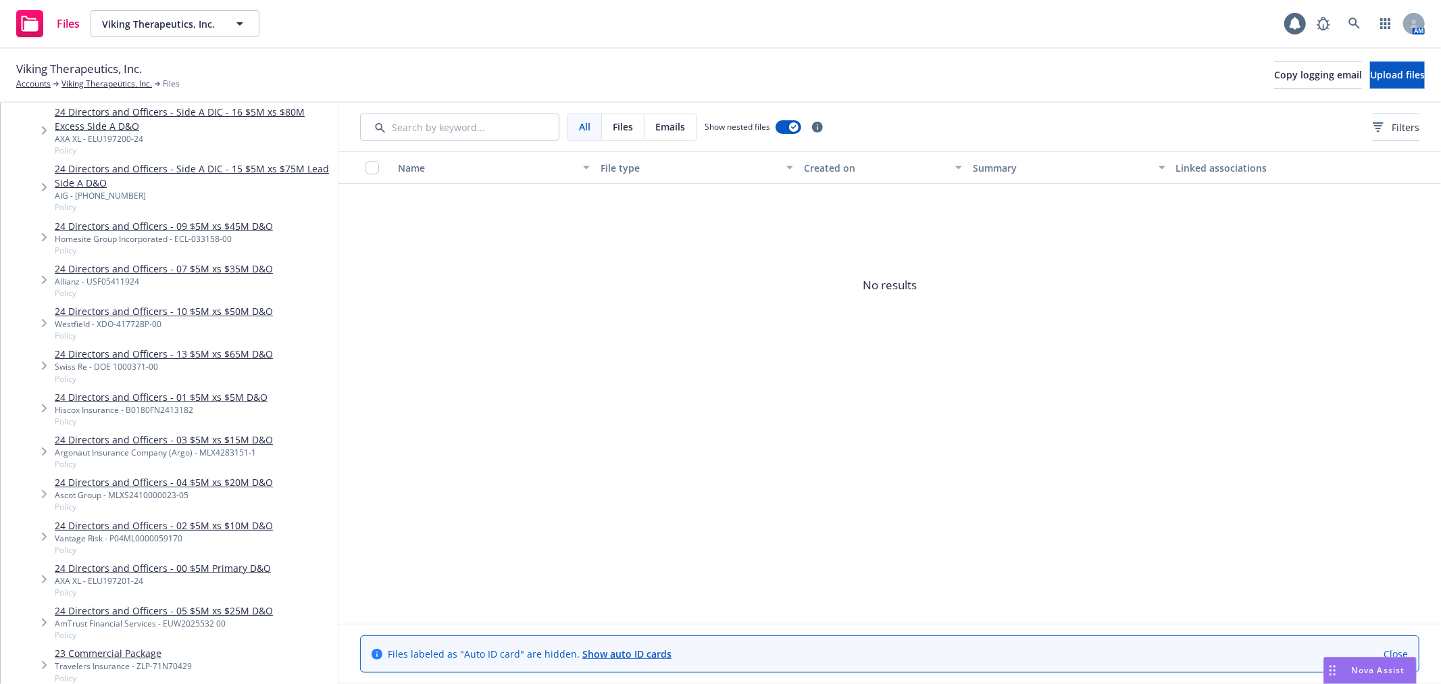
scroll to position [1216, 0]
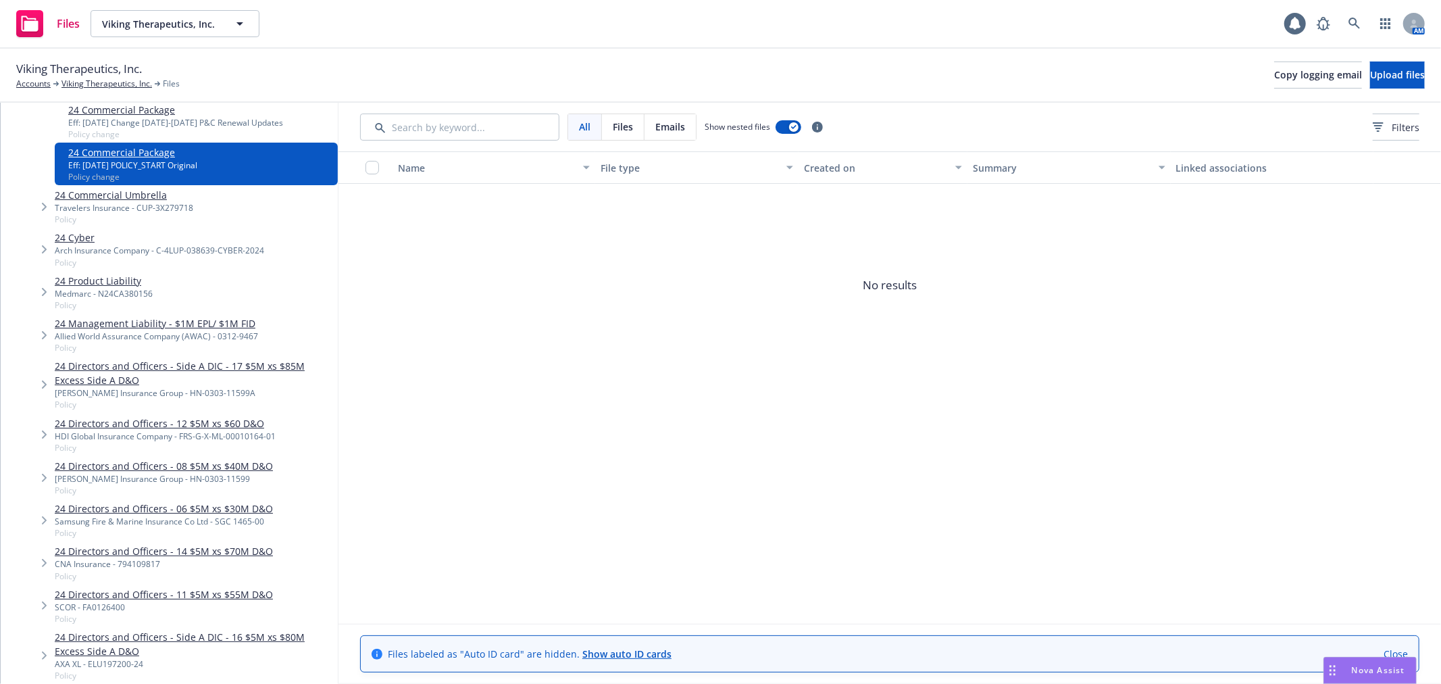
click at [551, 280] on span "No results" at bounding box center [889, 285] width 1102 height 203
